Goal: Task Accomplishment & Management: Complete application form

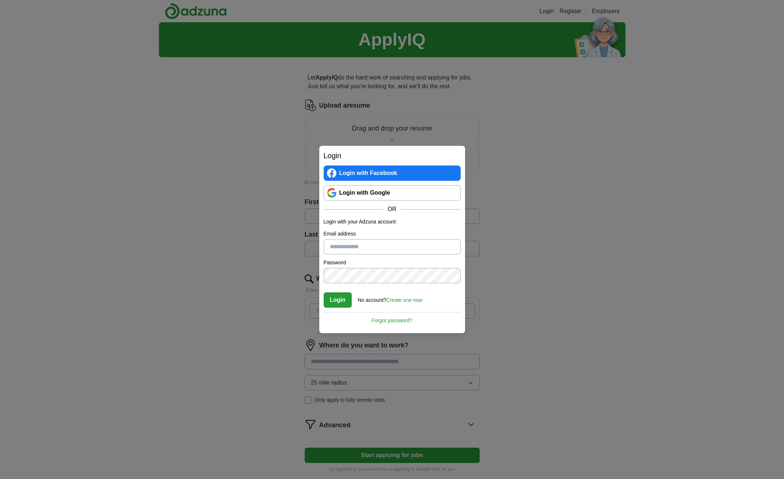
click at [370, 195] on link "Login with Google" at bounding box center [392, 192] width 137 height 15
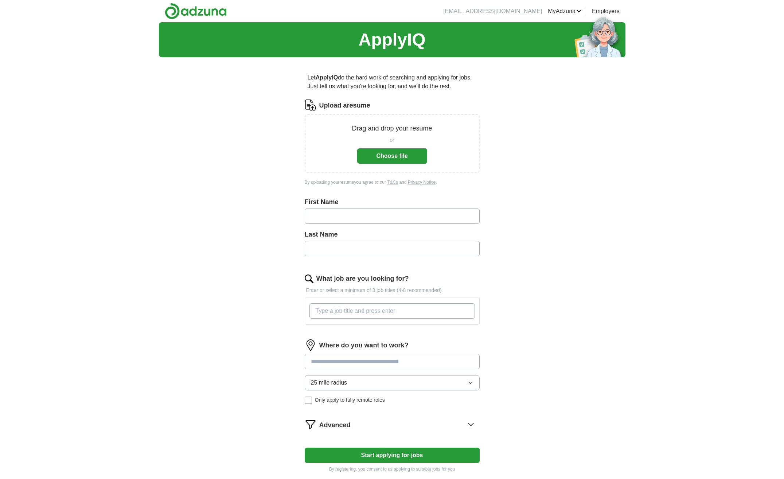
click at [396, 218] on input "text" at bounding box center [392, 215] width 175 height 15
click at [394, 152] on button "Choose file" at bounding box center [392, 155] width 70 height 15
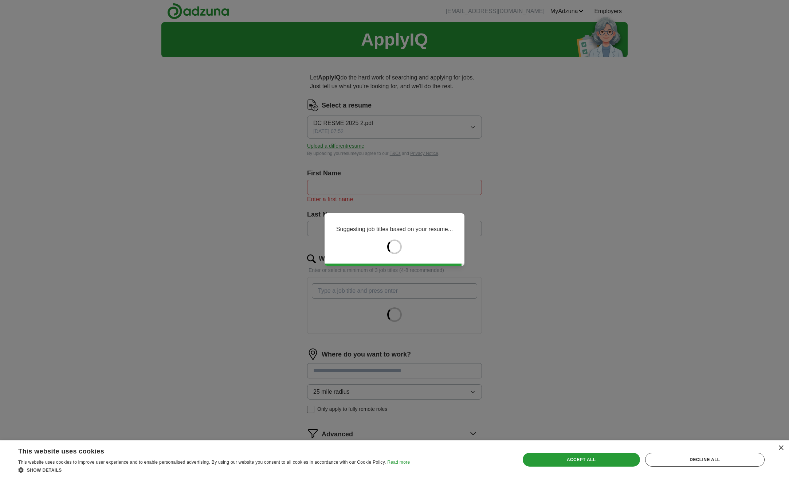
type input "*******"
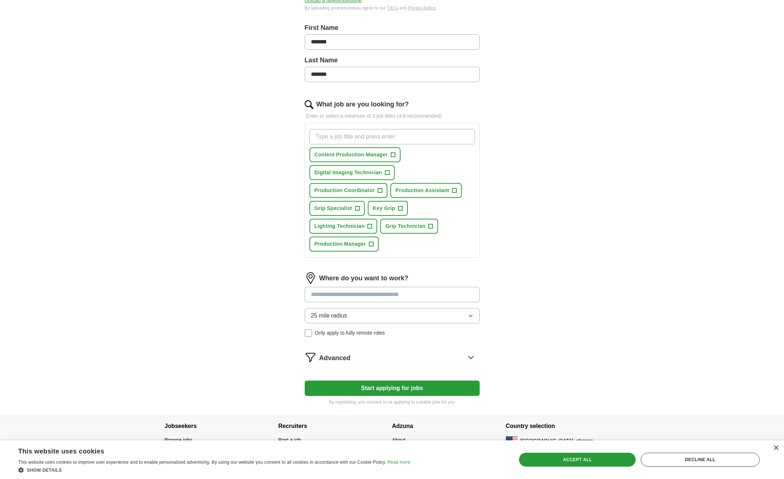
scroll to position [146, 0]
click at [389, 153] on button "Content Production Manager +" at bounding box center [354, 154] width 91 height 15
click at [388, 173] on span "+" at bounding box center [387, 172] width 4 height 6
click at [380, 189] on span "+" at bounding box center [380, 190] width 4 height 6
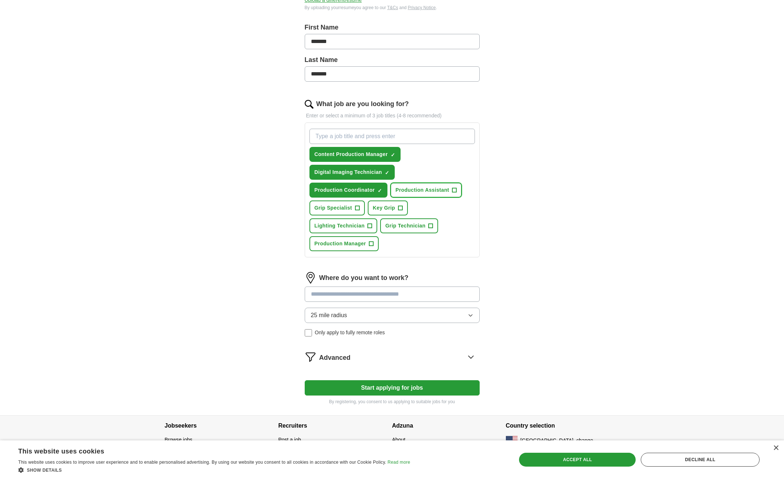
click at [437, 194] on button "Production Assistant +" at bounding box center [425, 190] width 71 height 15
click at [356, 213] on button "Grip Specialist +" at bounding box center [336, 207] width 55 height 15
click at [381, 207] on span "Key Grip" at bounding box center [384, 208] width 22 height 8
click at [363, 225] on span "Lighting Technician" at bounding box center [339, 226] width 50 height 8
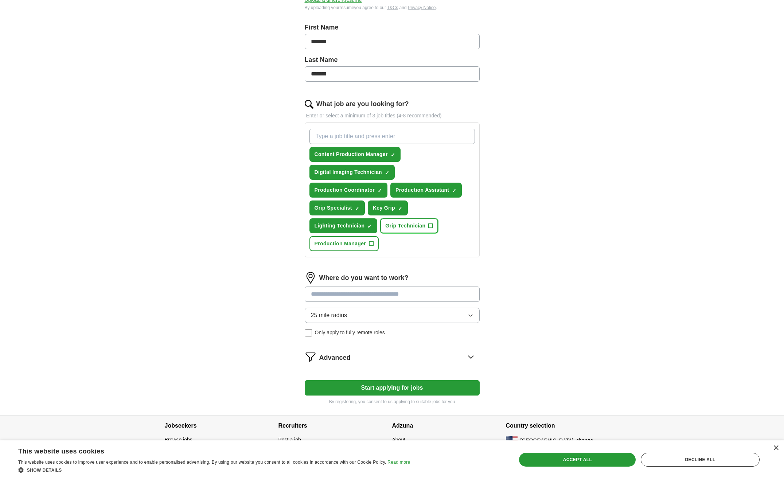
click at [396, 226] on span "Grip Technician" at bounding box center [405, 226] width 40 height 8
click at [369, 246] on span "+" at bounding box center [371, 244] width 4 height 6
click at [368, 290] on input at bounding box center [392, 293] width 175 height 15
click at [385, 136] on input "What job are you looking for?" at bounding box center [391, 136] width 165 height 15
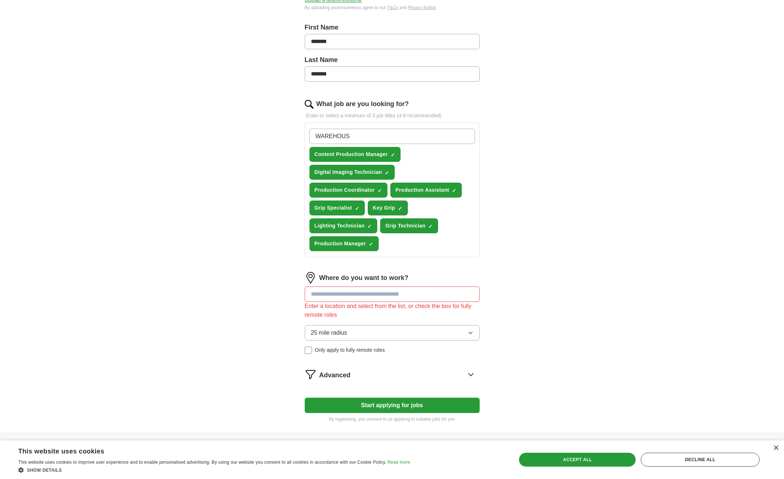
type input "WAREHOUSE"
click at [369, 291] on input at bounding box center [392, 293] width 175 height 15
type input "***"
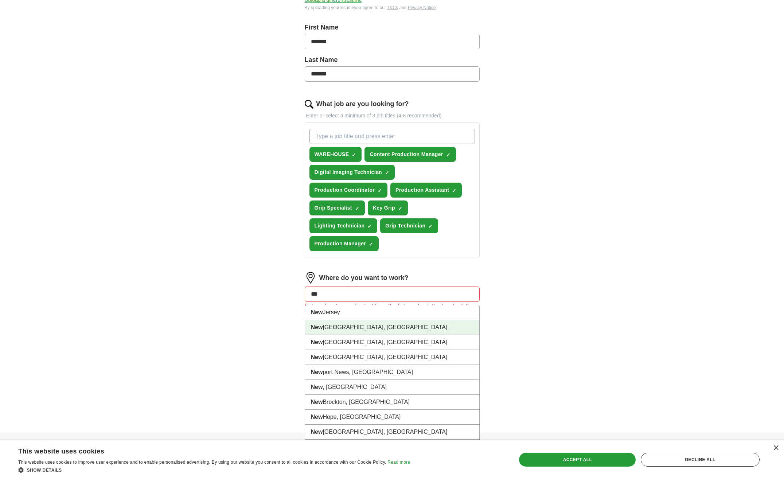
click at [370, 329] on li "New York City, NY" at bounding box center [392, 327] width 174 height 15
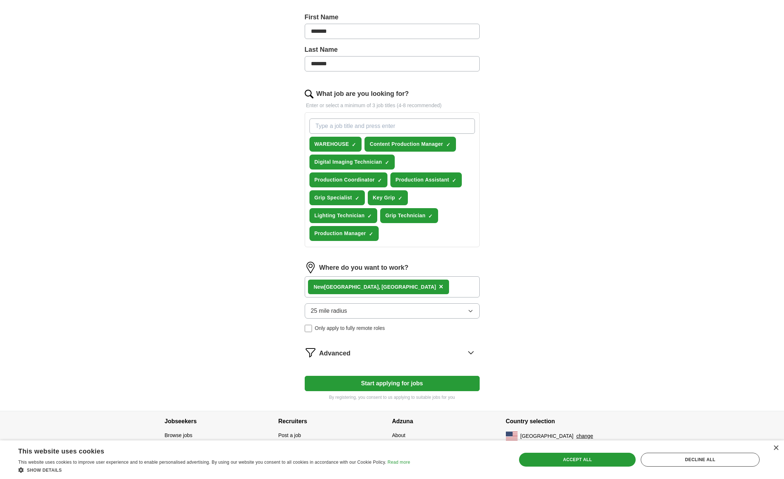
scroll to position [161, 0]
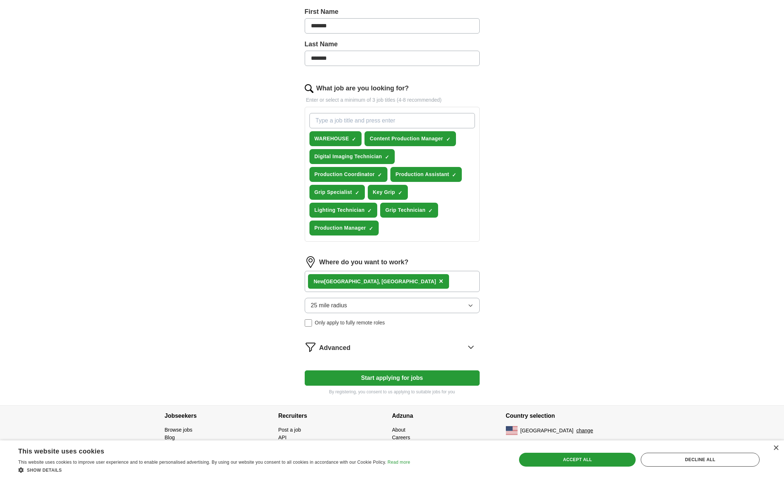
click at [356, 347] on div "Advanced" at bounding box center [399, 347] width 160 height 12
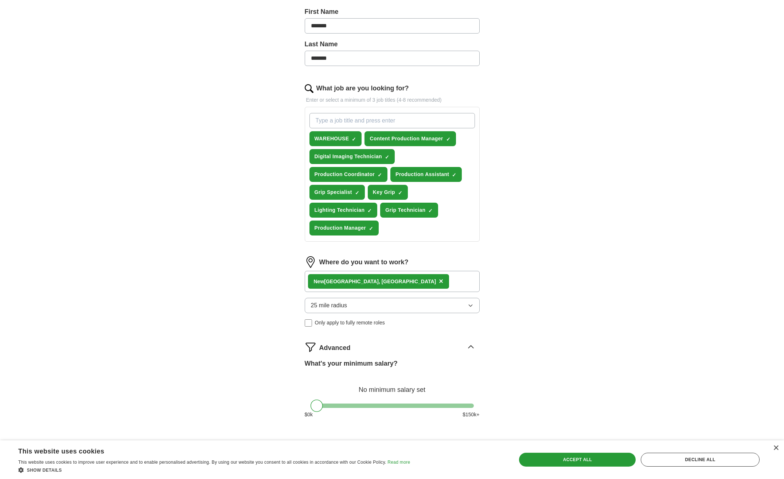
click at [356, 347] on div "Advanced" at bounding box center [399, 347] width 160 height 12
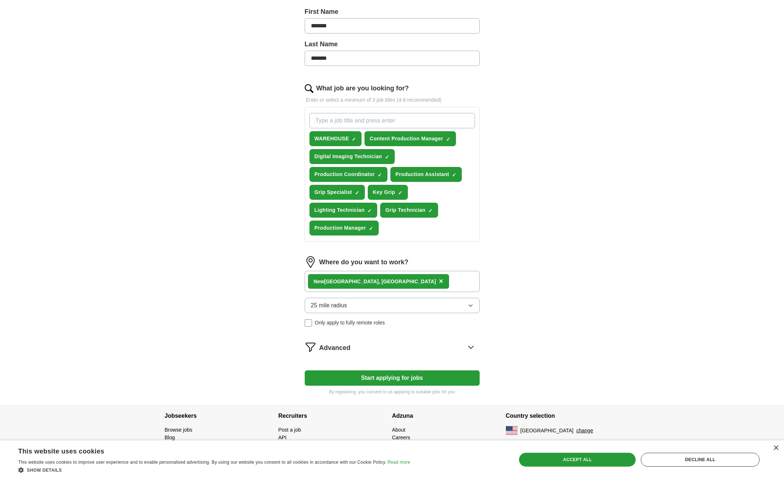
click at [356, 347] on div "Advanced" at bounding box center [399, 347] width 160 height 12
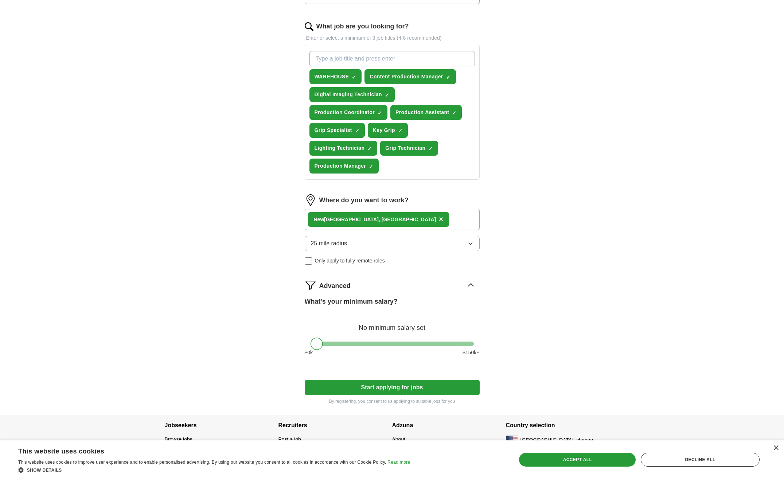
scroll to position [233, 0]
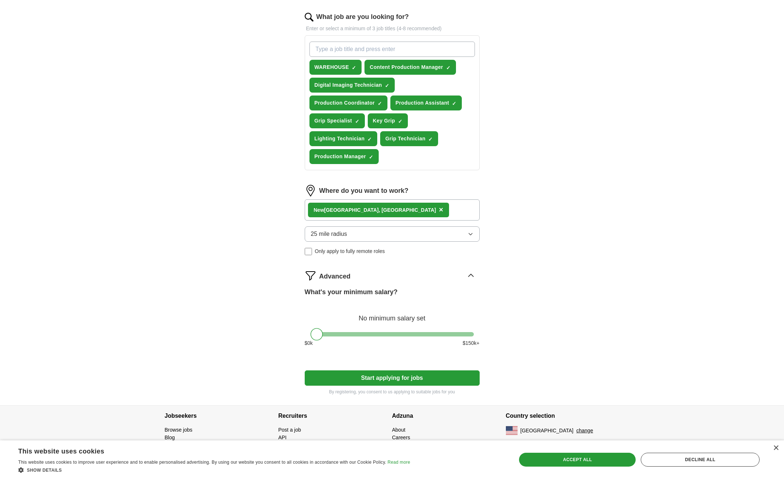
click at [344, 375] on button "Start applying for jobs" at bounding box center [392, 377] width 175 height 15
select select "**"
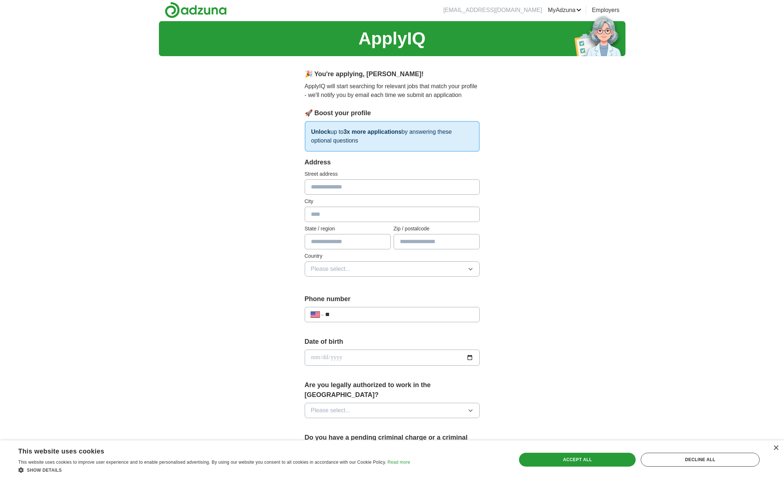
scroll to position [0, 0]
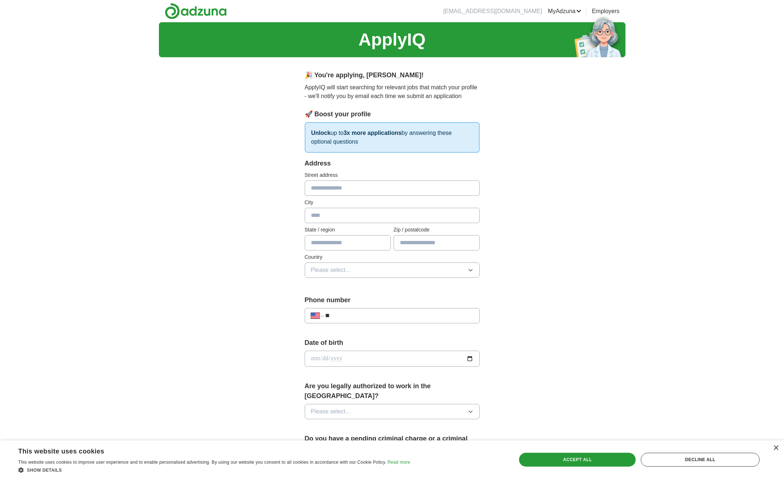
click at [345, 192] on input "text" at bounding box center [392, 187] width 175 height 15
click at [271, 183] on div "**********" at bounding box center [392, 353] width 466 height 663
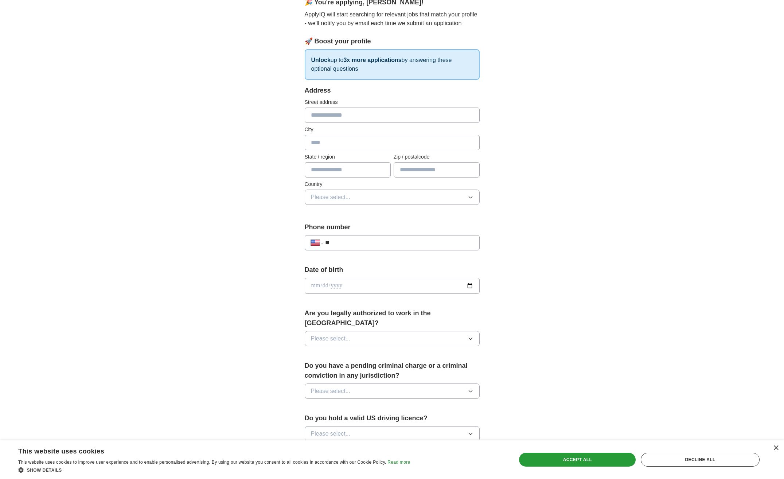
scroll to position [146, 0]
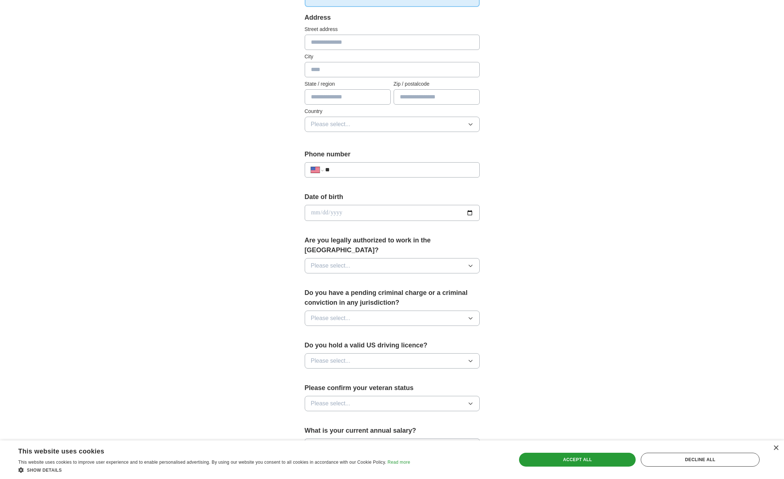
click at [360, 258] on button "Please select..." at bounding box center [392, 265] width 175 height 15
click at [348, 278] on div "Yes" at bounding box center [392, 282] width 163 height 9
click at [358, 310] on button "Please select..." at bounding box center [392, 317] width 175 height 15
click at [337, 345] on div "No" at bounding box center [392, 349] width 163 height 9
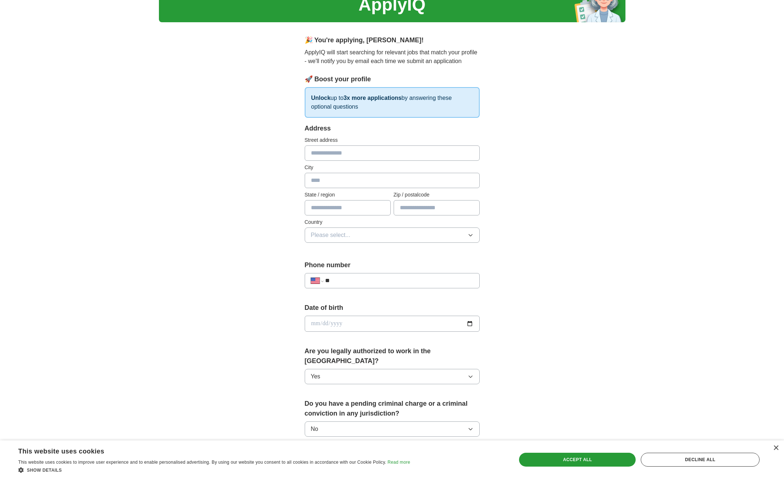
scroll to position [109, 0]
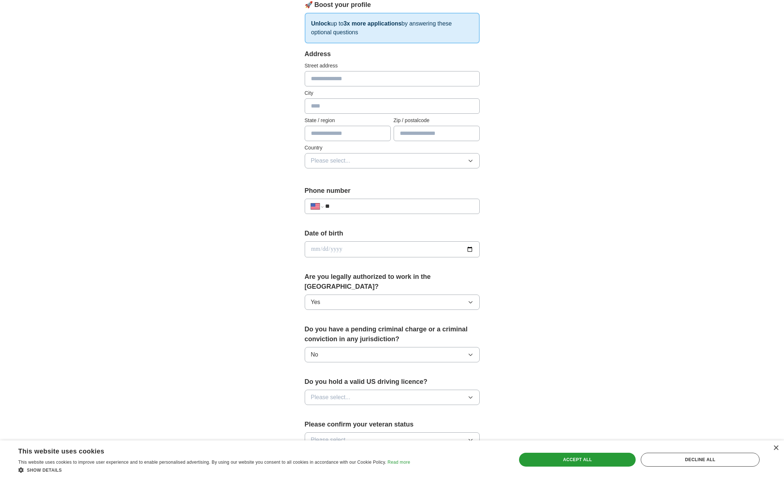
click at [360, 390] on button "Please select..." at bounding box center [392, 397] width 175 height 15
click at [352, 410] on div "Yes" at bounding box center [392, 414] width 163 height 9
click at [362, 432] on button "Please select..." at bounding box center [392, 439] width 175 height 15
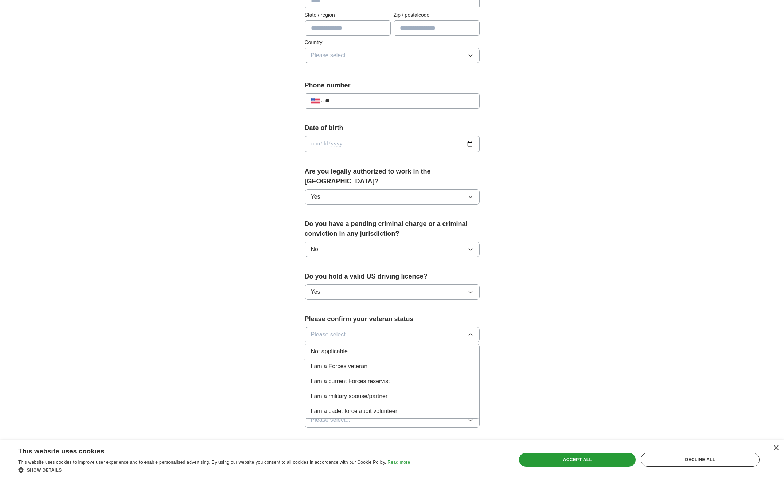
scroll to position [219, 0]
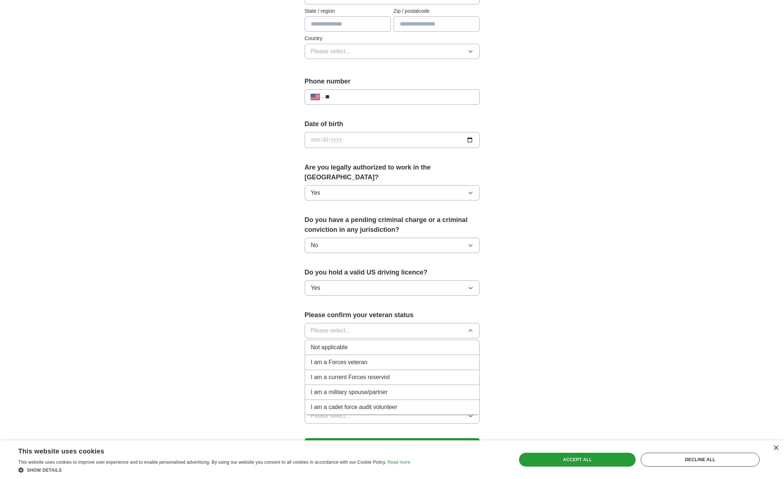
click at [369, 343] on div "Not applicable" at bounding box center [392, 347] width 163 height 9
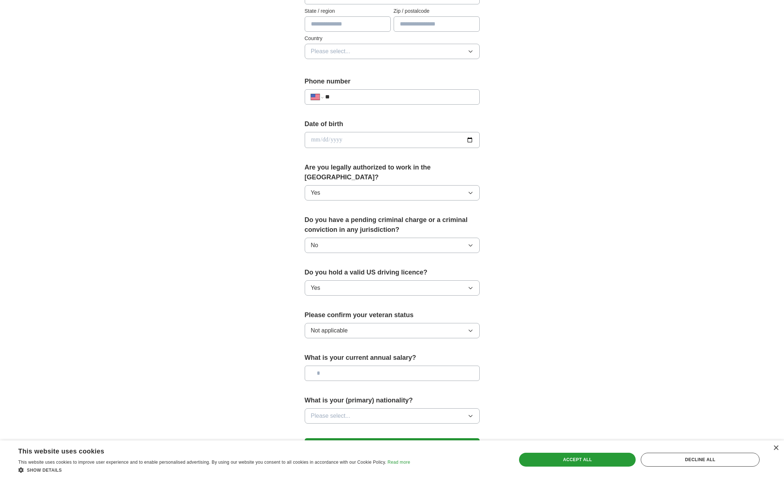
click at [372, 367] on input "text" at bounding box center [392, 372] width 175 height 15
click at [369, 353] on label "What is your current annual salary?" at bounding box center [392, 358] width 175 height 10
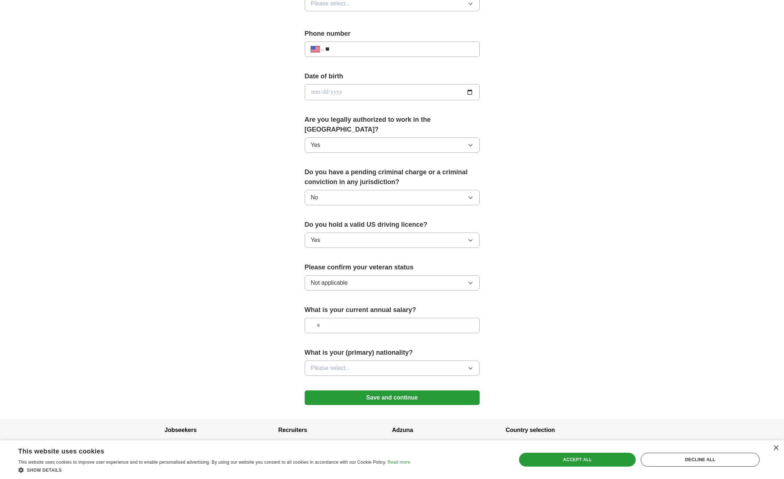
scroll to position [271, 0]
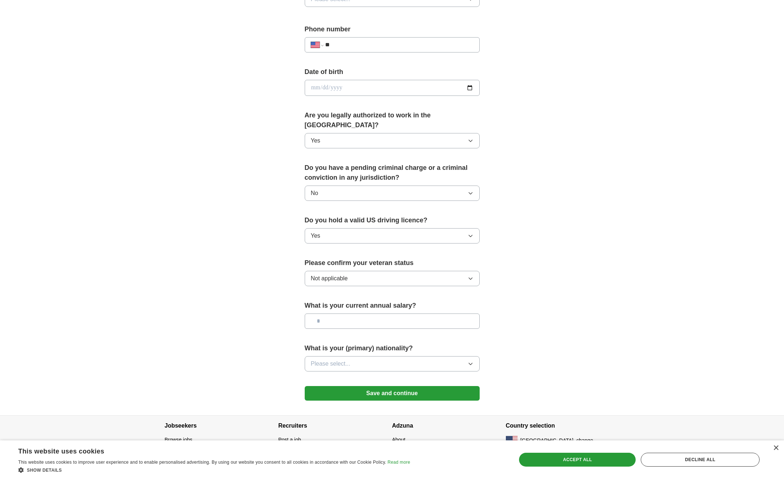
click at [364, 356] on button "Please select..." at bounding box center [392, 363] width 175 height 15
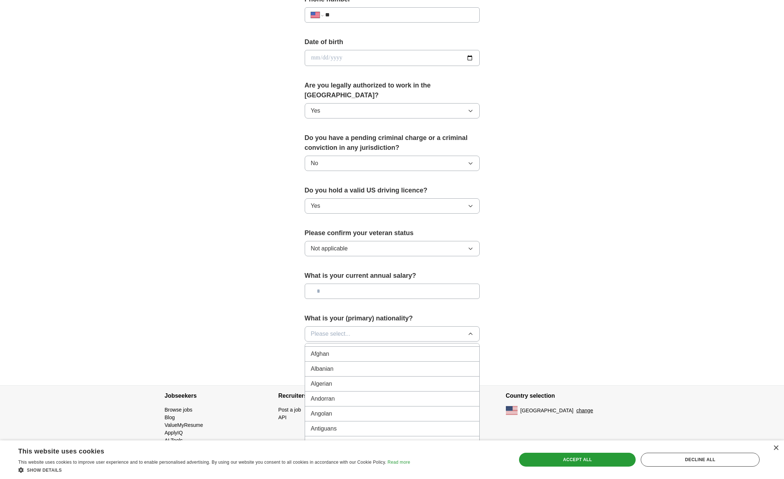
scroll to position [0, 0]
click at [330, 346] on span "American" at bounding box center [323, 350] width 25 height 9
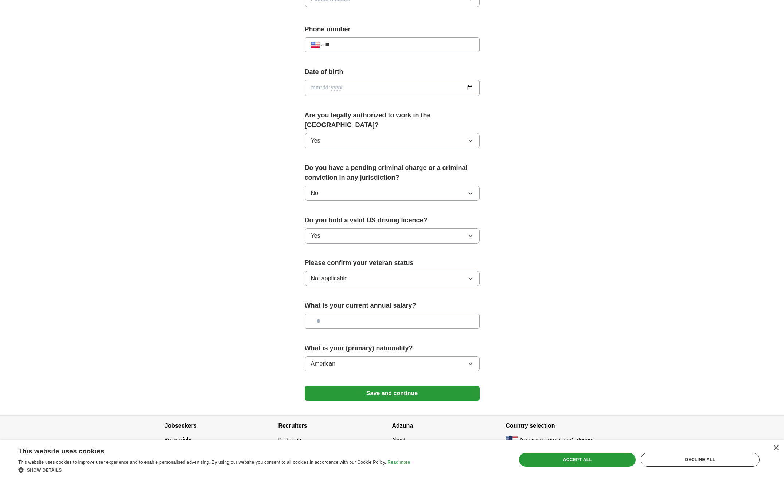
click at [369, 386] on button "Save and continue" at bounding box center [392, 393] width 175 height 15
